Goal: Task Accomplishment & Management: Book appointment/travel/reservation

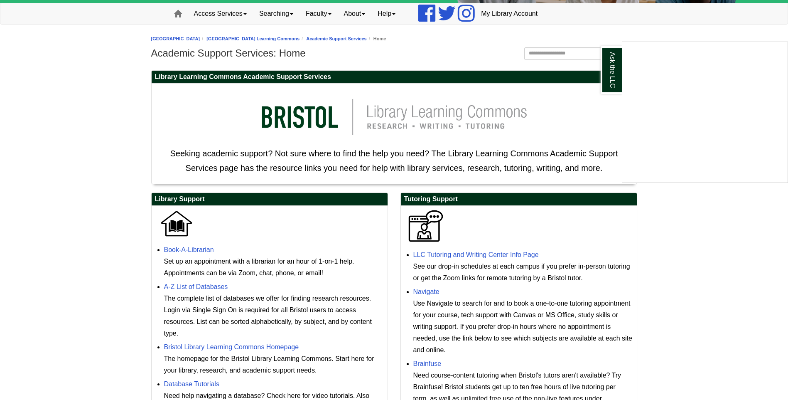
scroll to position [83, 0]
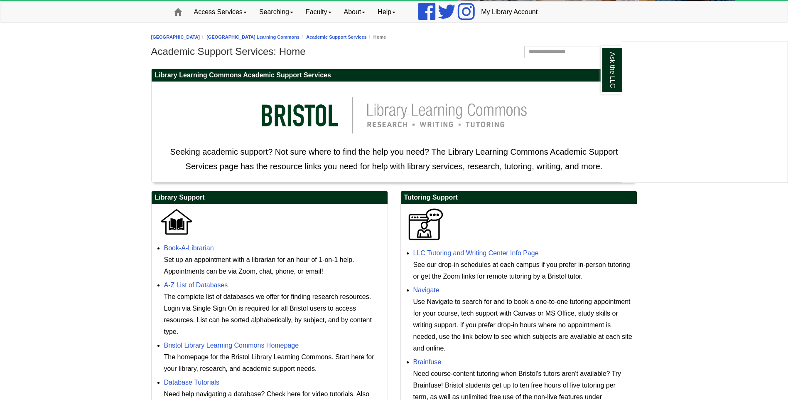
click at [195, 247] on div "Ask the LLC" at bounding box center [394, 200] width 788 height 400
click at [199, 250] on link "Book-A-Librarian" at bounding box center [189, 247] width 50 height 7
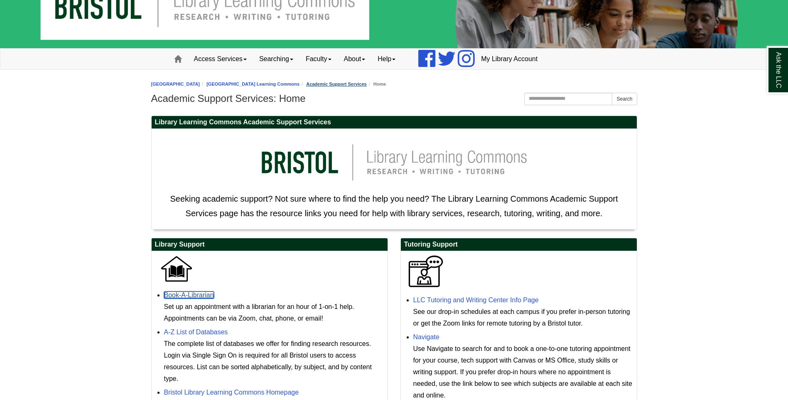
scroll to position [0, 0]
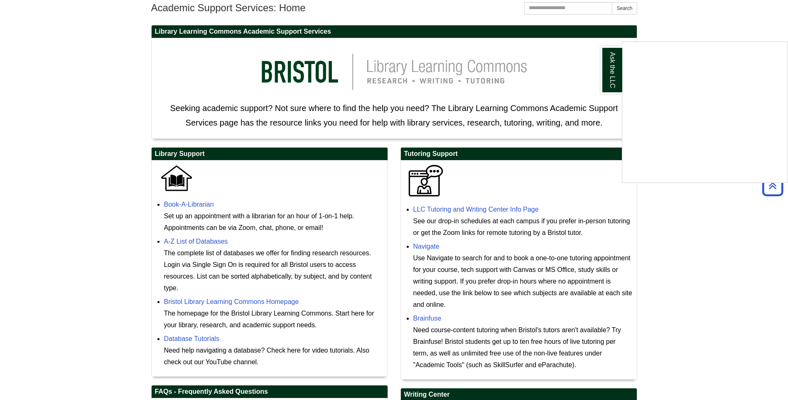
scroll to position [105, 0]
